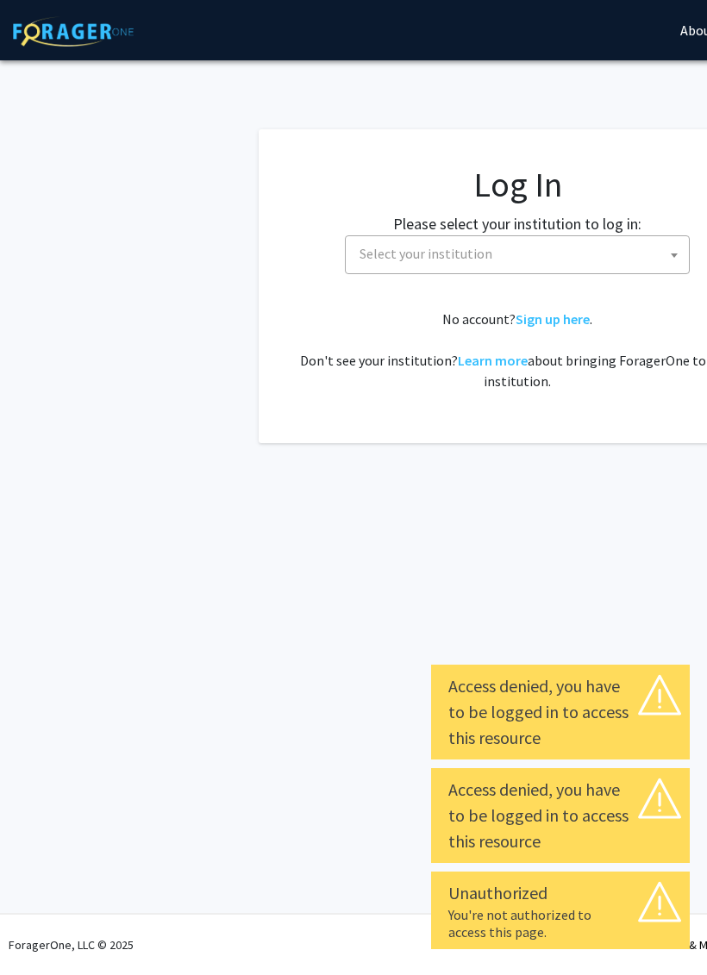
click at [502, 259] on span "Select your institution" at bounding box center [521, 253] width 336 height 35
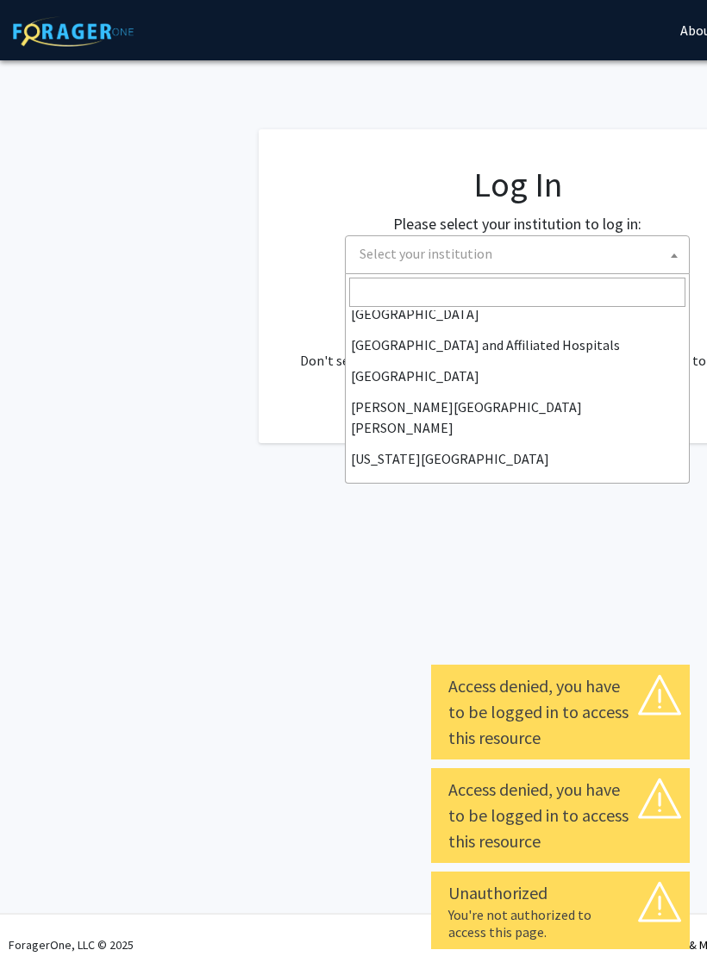
scroll to position [264, 0]
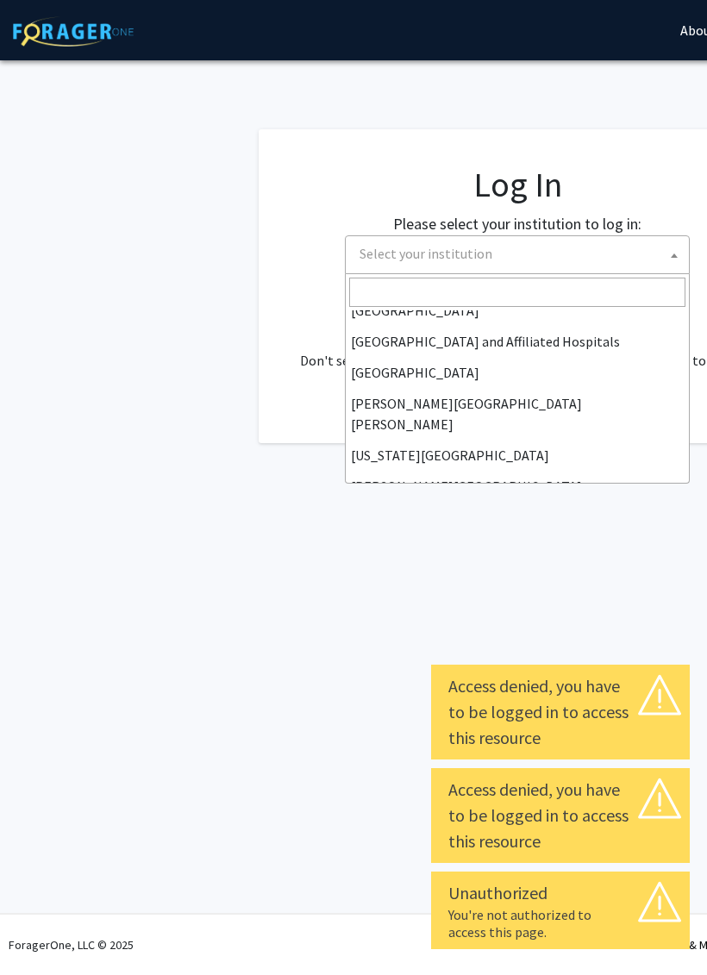
select select "1"
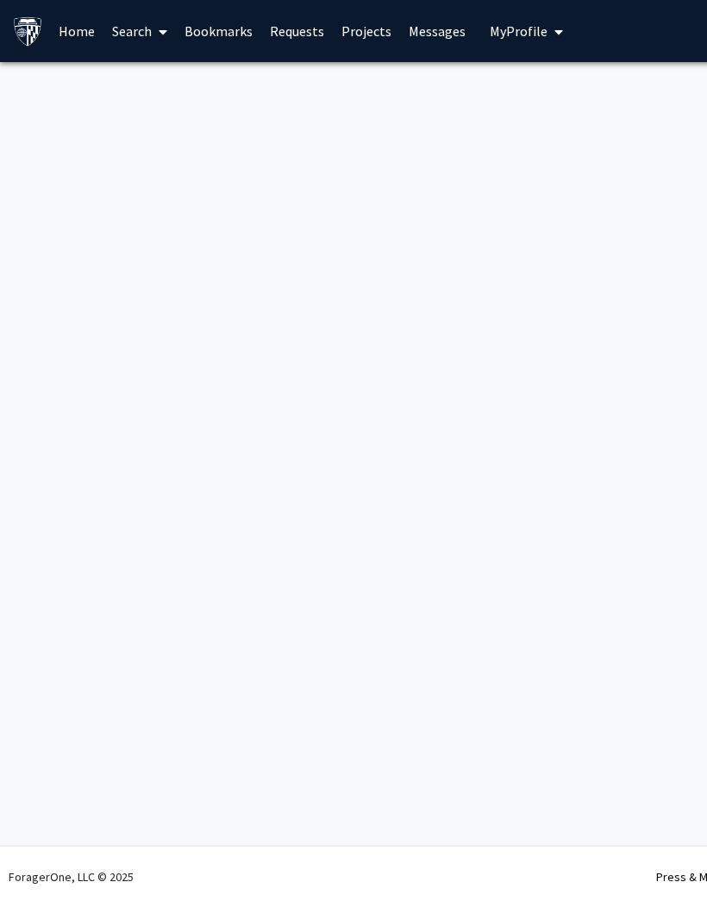
click at [72, 47] on link "Home" at bounding box center [76, 31] width 53 height 60
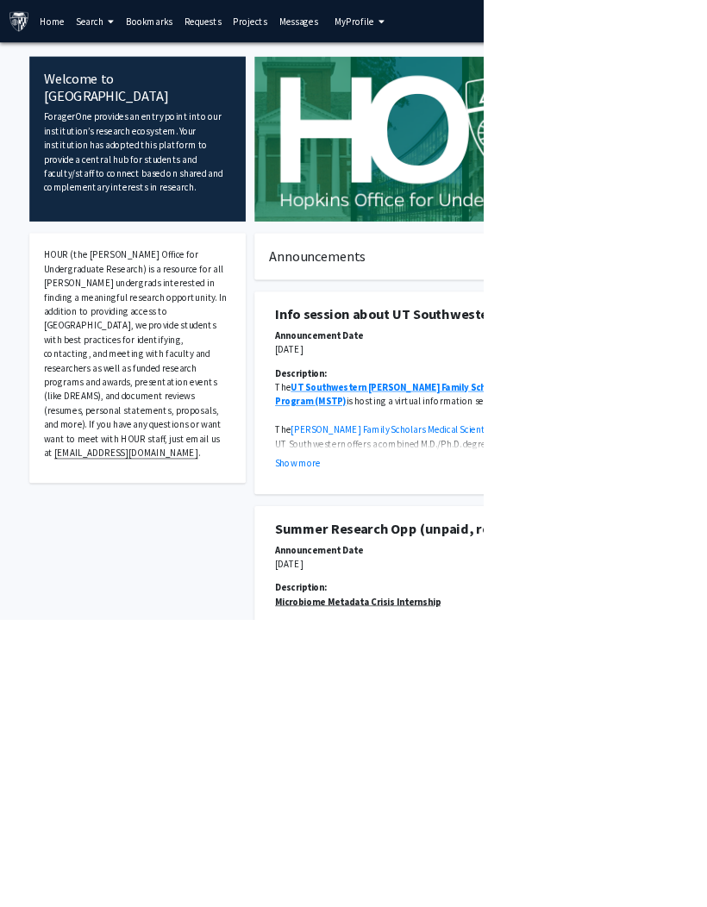
click at [155, 28] on span at bounding box center [160, 32] width 16 height 60
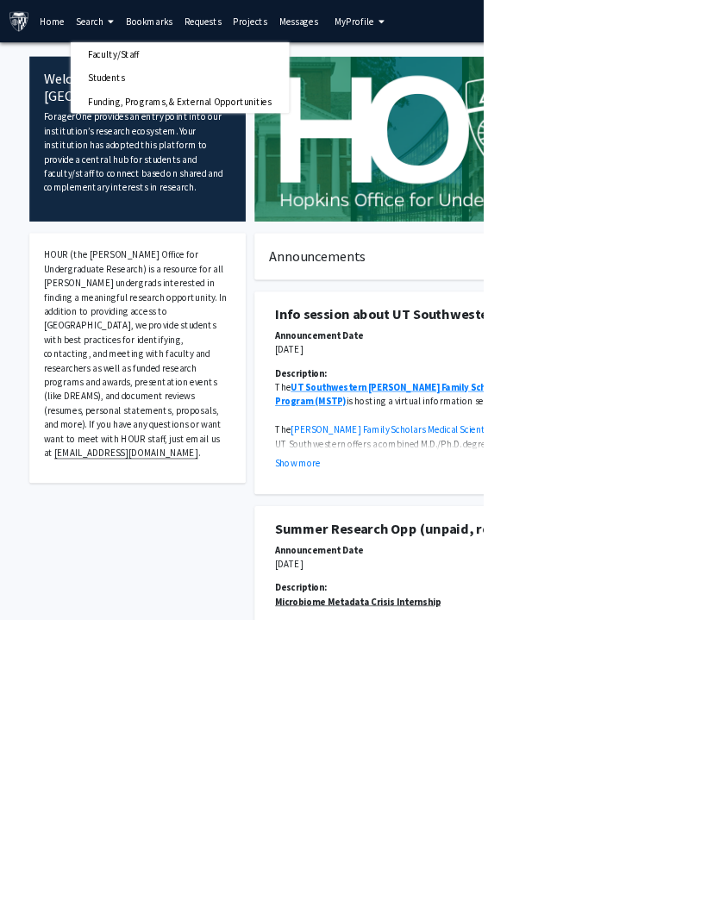
click at [138, 39] on link "Search" at bounding box center [139, 31] width 72 height 60
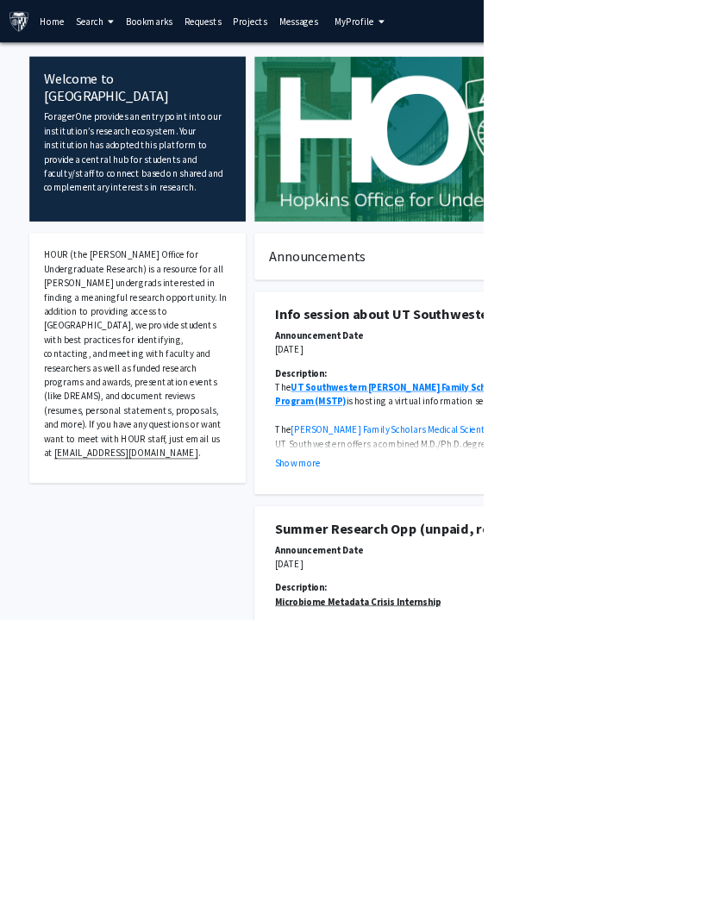
click at [160, 21] on span at bounding box center [160, 32] width 16 height 60
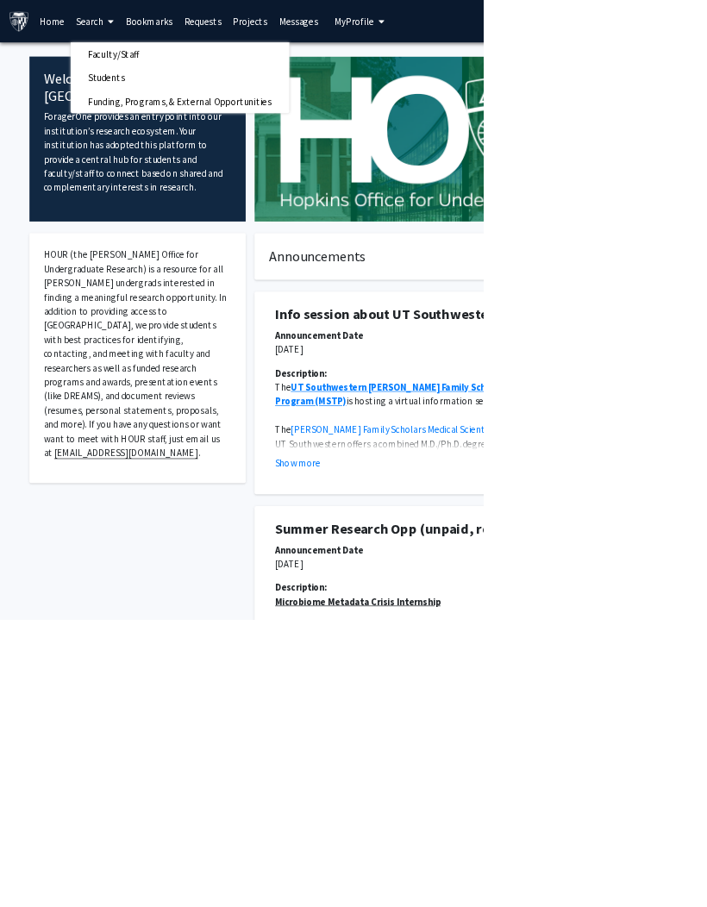
click at [204, 97] on span "Students" at bounding box center [155, 114] width 105 height 34
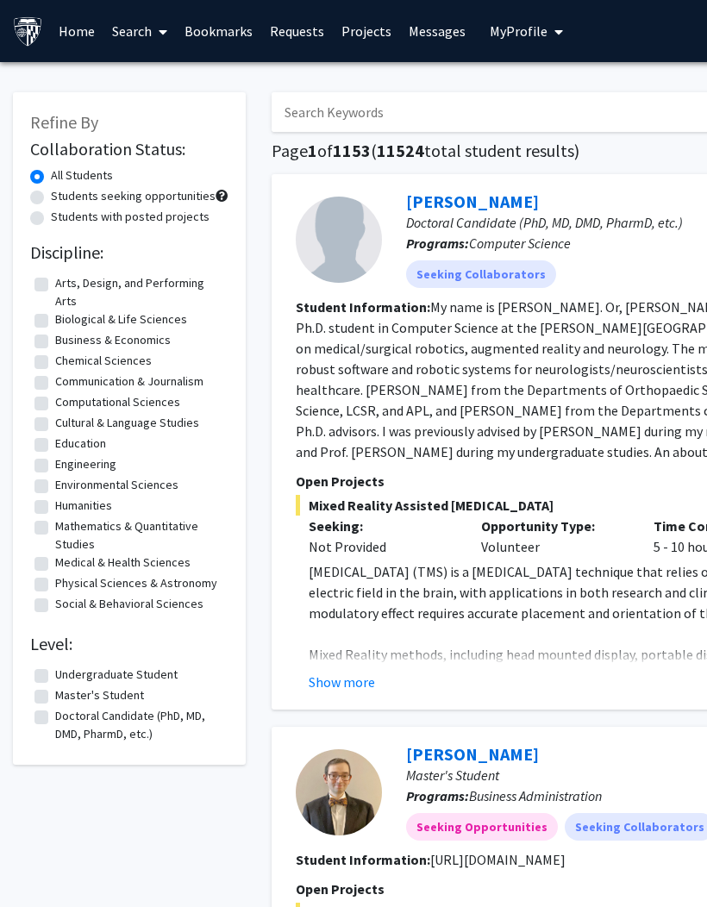
click at [162, 35] on icon at bounding box center [163, 32] width 9 height 14
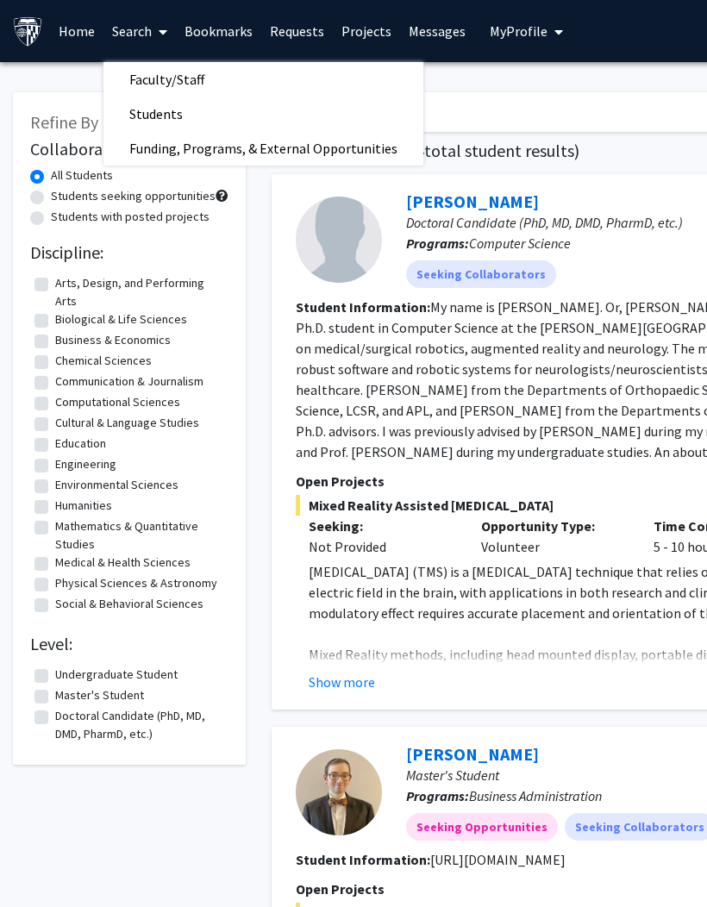
click at [171, 75] on span "Faculty/Staff" at bounding box center [166, 79] width 127 height 34
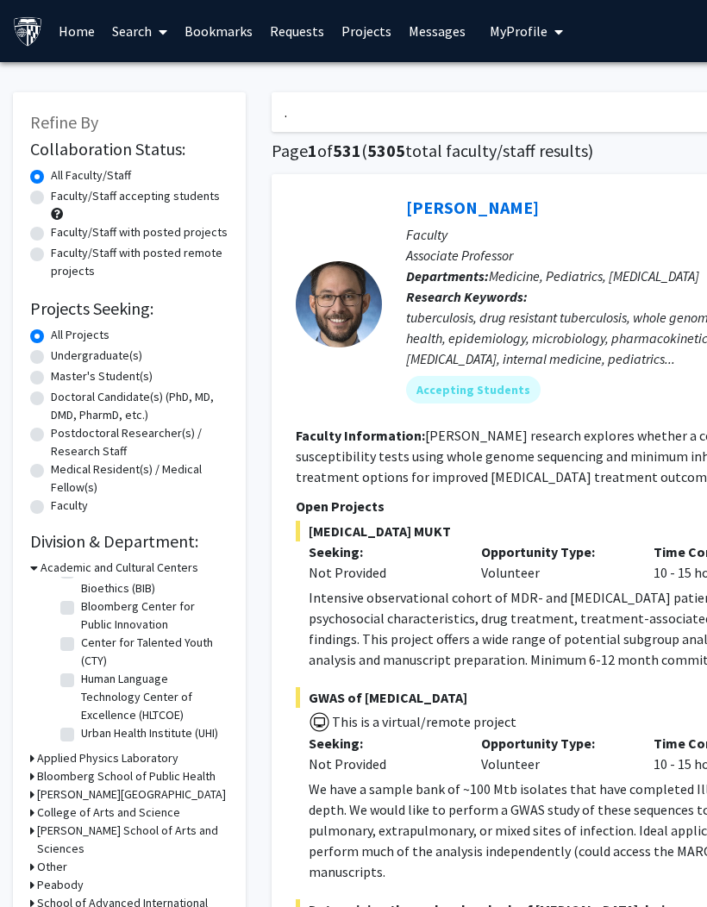
type input "."
type input "Term"
click at [334, 113] on input "D erm apology" at bounding box center [610, 112] width 677 height 40
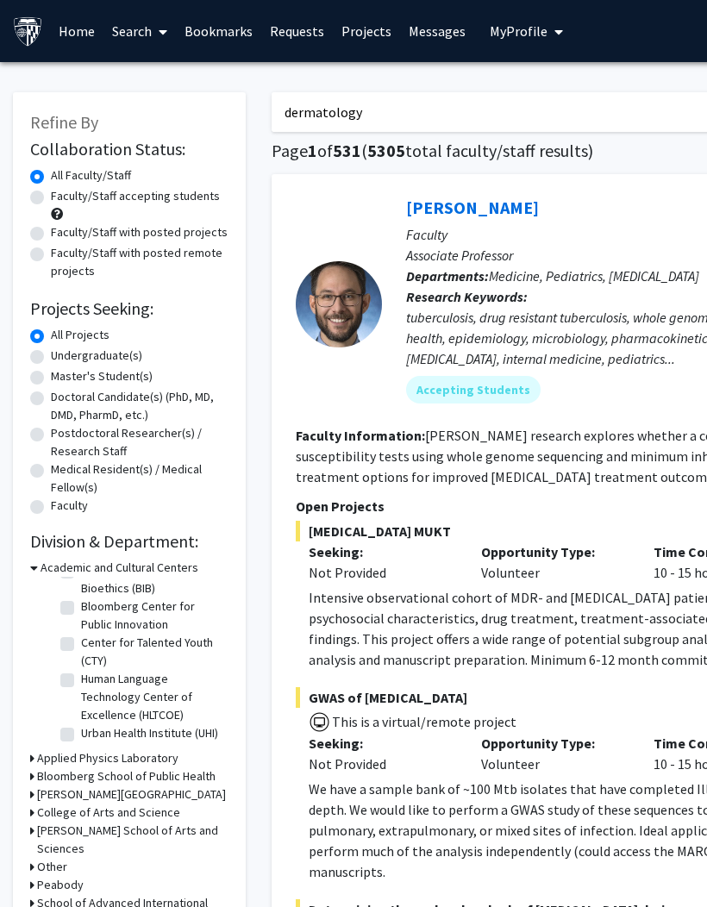
type input "dermatology"
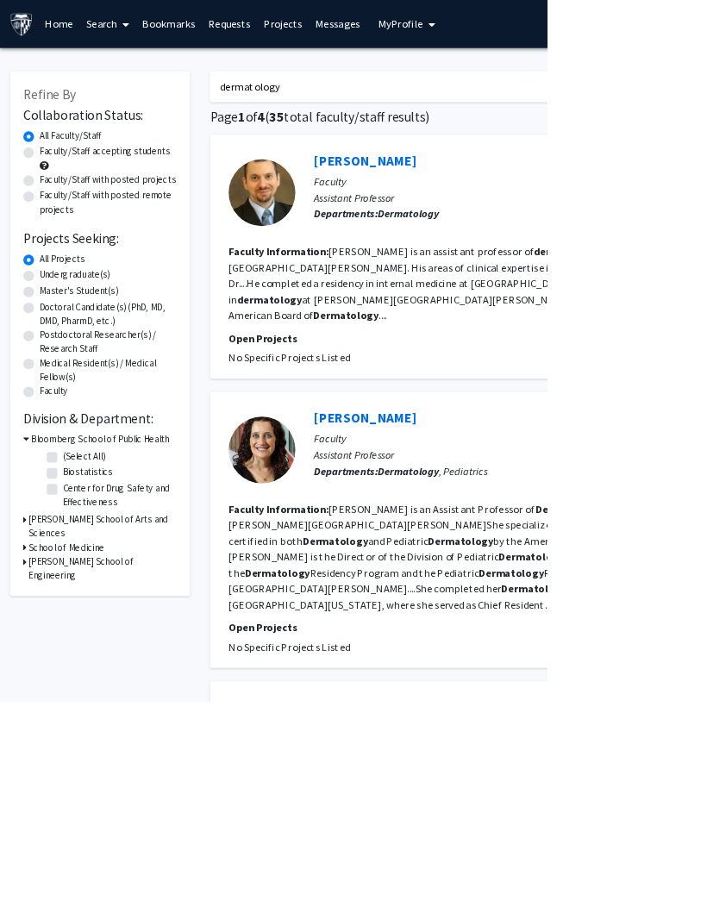
click at [51, 191] on label "Faculty/Staff accepting students" at bounding box center [135, 196] width 169 height 18
click at [51, 191] on input "Faculty/Staff accepting students" at bounding box center [56, 192] width 11 height 11
radio input "true"
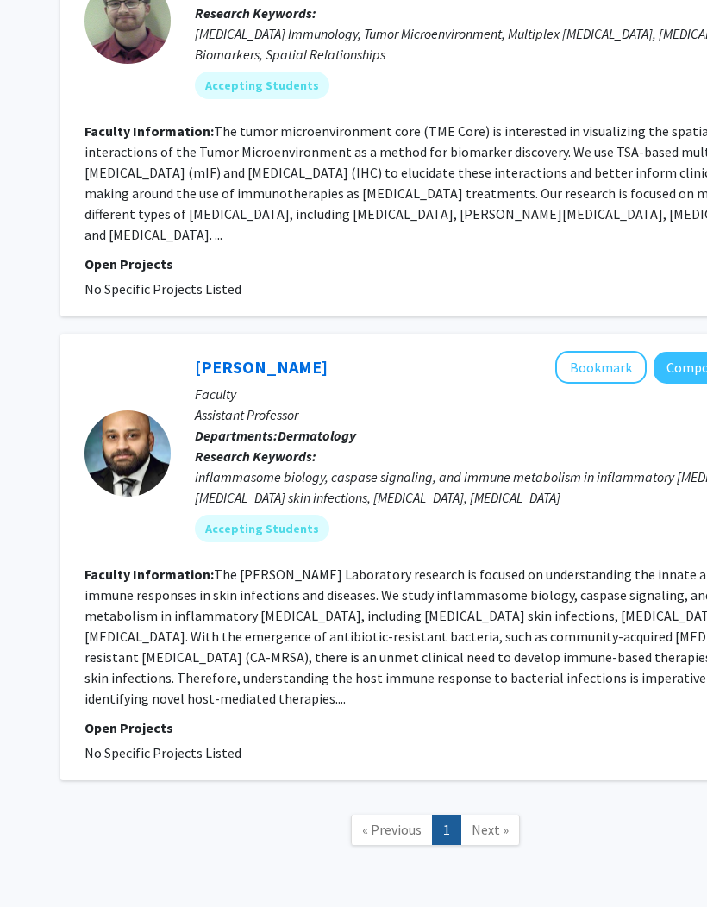
scroll to position [1663, 210]
